Goal: Find specific page/section: Find specific page/section

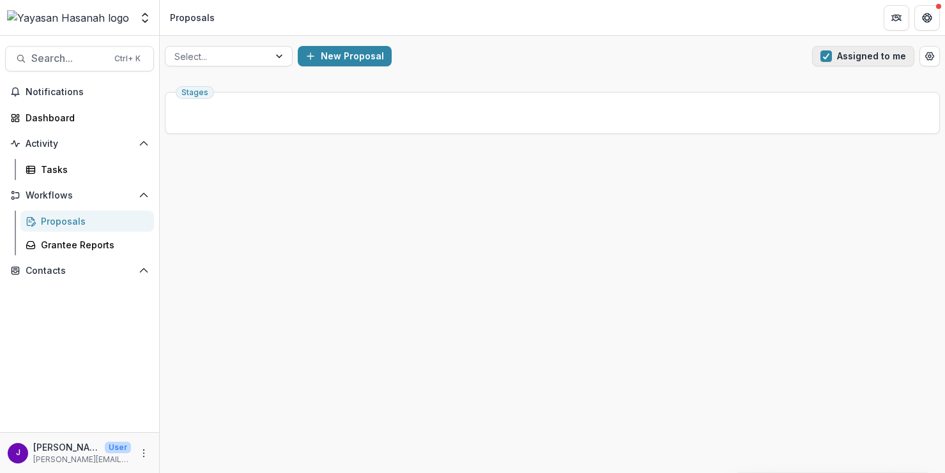
click at [846, 50] on button "Assigned to me" at bounding box center [863, 56] width 102 height 20
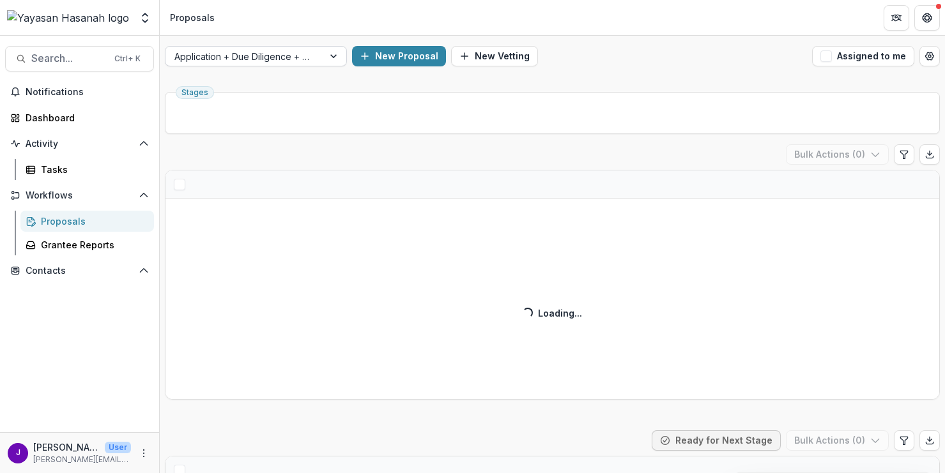
click at [293, 49] on div at bounding box center [244, 57] width 140 height 16
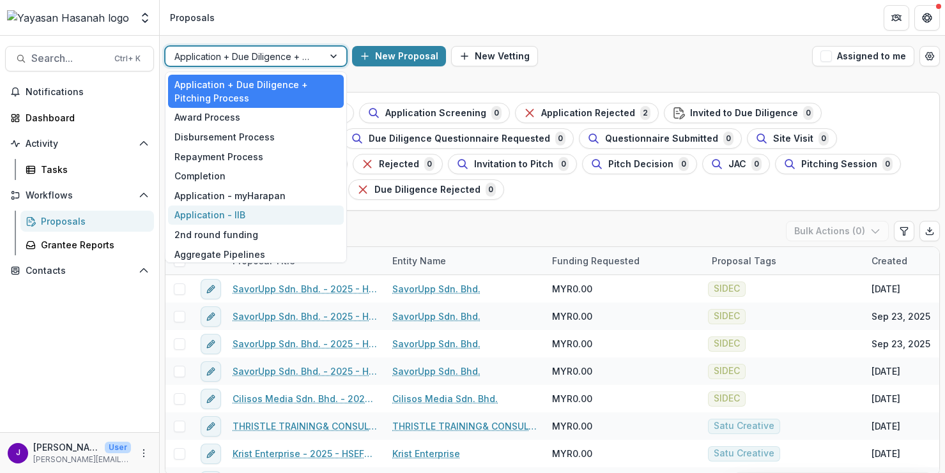
click at [243, 208] on div "Application - IIB" at bounding box center [256, 216] width 176 height 20
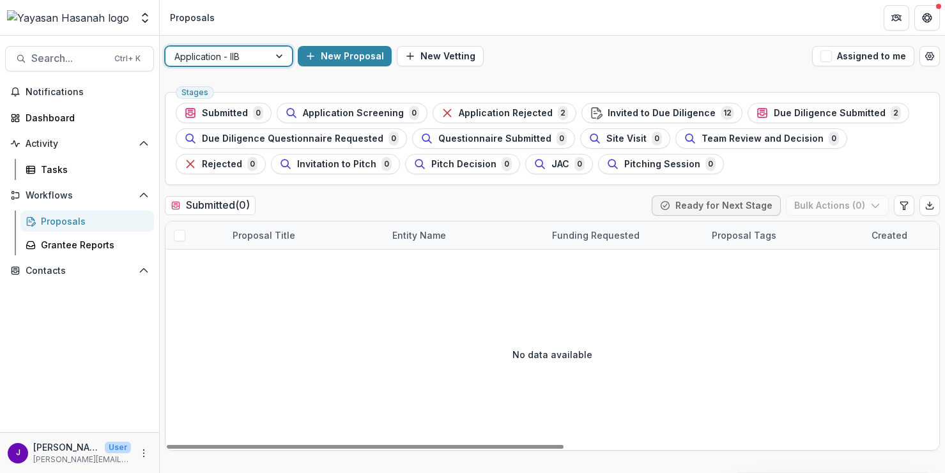
click at [234, 58] on div at bounding box center [217, 57] width 86 height 16
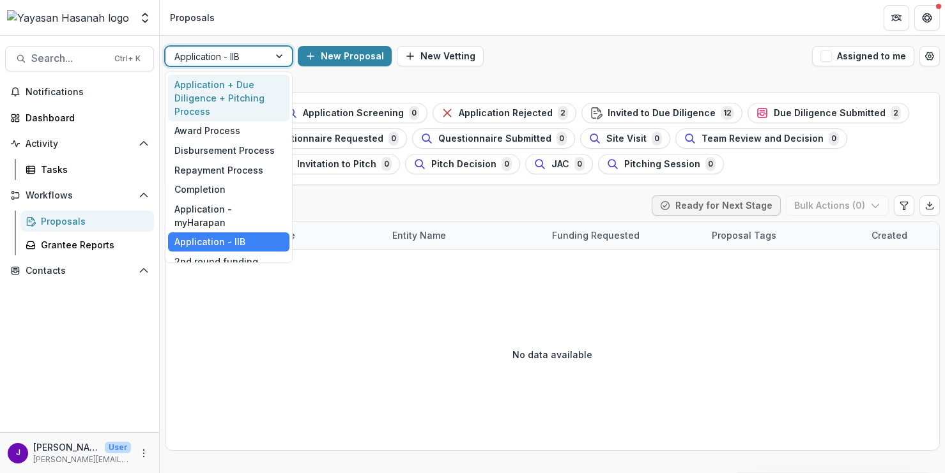
click at [235, 86] on div "Application + Due Diligence + Pitching Process" at bounding box center [228, 98] width 121 height 47
